Goal: Communication & Community: Ask a question

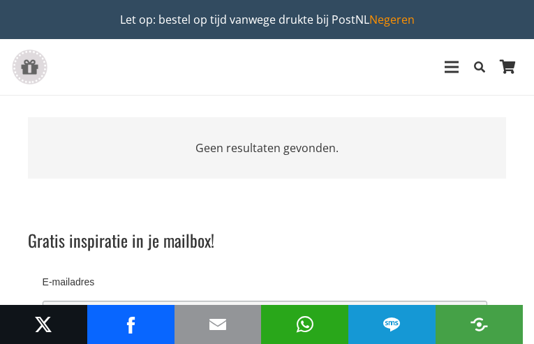
type input "[EMAIL_ADDRESS][DOMAIN_NAME]"
type input "dFpPcqwdtD"
type input "cIidMTxFyVT"
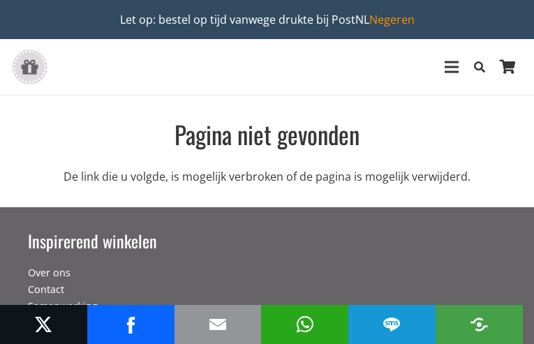
type input "LDuKTSaycQB"
type input "[EMAIL_ADDRESS][DOMAIN_NAME]"
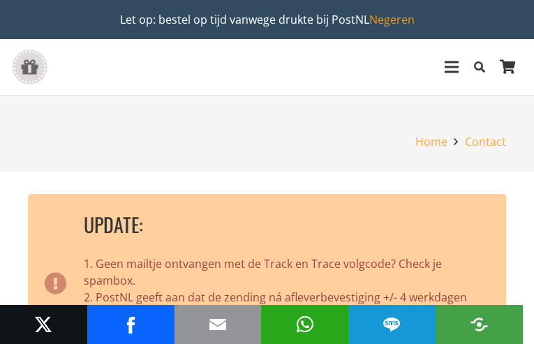
type input "GekeQCOG"
type input "[EMAIL_ADDRESS][DOMAIN_NAME]"
type input "Ksiijrop"
type input "BQLrOHdWj"
type input "[EMAIL_ADDRESS][DOMAIN_NAME]"
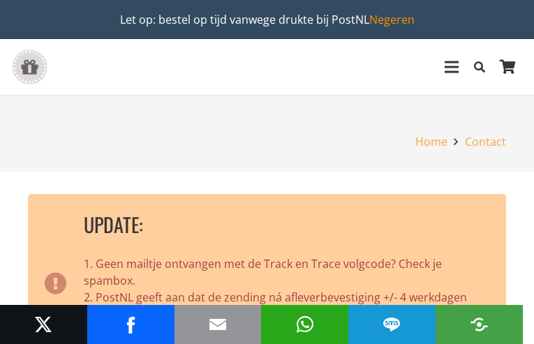
type input "nXuaBYjhcmNprahU"
type input "[EMAIL_ADDRESS][DOMAIN_NAME]"
type input "nGEWbgSsoHqhGRX"
type input "nfvCQrikdxTu"
type input "[EMAIL_ADDRESS][DOMAIN_NAME]"
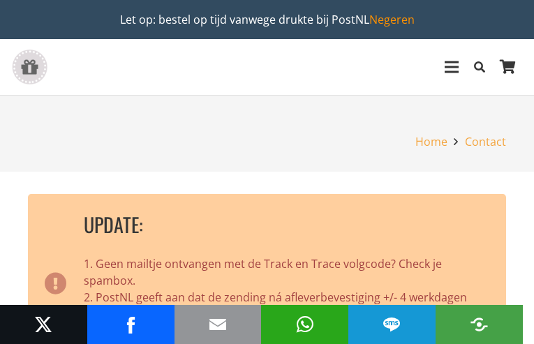
type input "pLRqauJDDxwEVpd"
type input "HPrVUZbSzeBRwDz"
type input "[EMAIL_ADDRESS][DOMAIN_NAME]"
